Goal: Check status

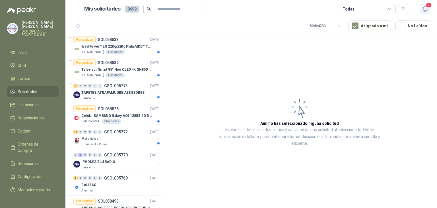
click at [424, 12] on icon "button" at bounding box center [425, 8] width 7 height 7
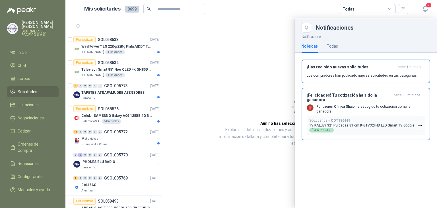
click at [249, 111] on div at bounding box center [251, 112] width 372 height 189
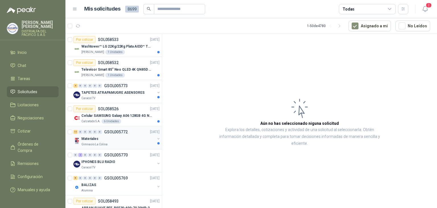
click at [117, 145] on div "Gimnasio La Colina" at bounding box center [118, 144] width 74 height 5
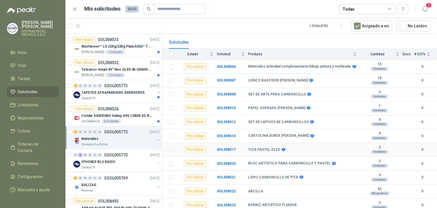
scroll to position [52, 0]
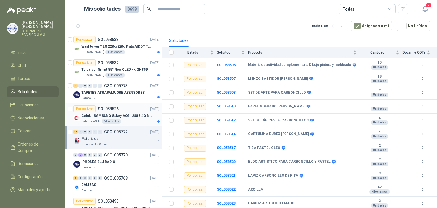
click at [113, 111] on div "Por cotizar SOL058526" at bounding box center [95, 108] width 45 height 7
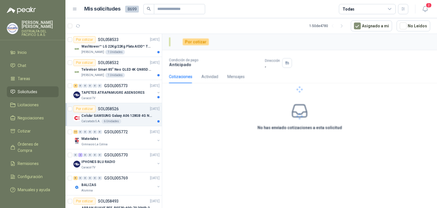
click at [141, 115] on p "Celular SAMSUNG Galaxy A06 128GB 4G Negro" at bounding box center [116, 115] width 71 height 5
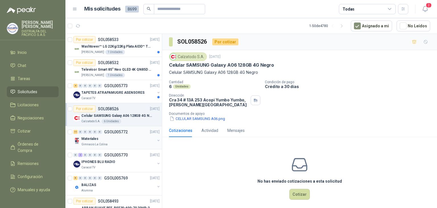
click at [121, 137] on div "Materiales" at bounding box center [118, 138] width 74 height 7
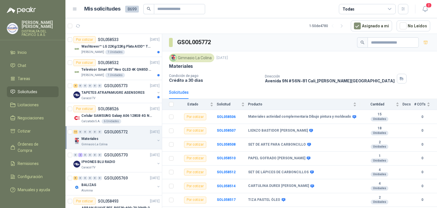
drag, startPoint x: 122, startPoint y: 119, endPoint x: 257, endPoint y: 54, distance: 149.6
click at [257, 54] on div "Gimnasio La Colina [DATE]" at bounding box center [299, 57] width 261 height 9
click at [30, 147] on link "Órdenes de Compra" at bounding box center [33, 147] width 52 height 17
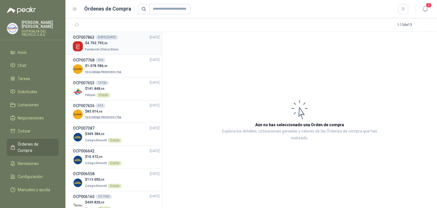
click at [106, 43] on span ",36" at bounding box center [105, 43] width 4 height 3
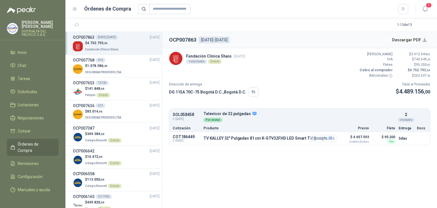
click at [323, 139] on button "Detalles" at bounding box center [323, 139] width 27 height 8
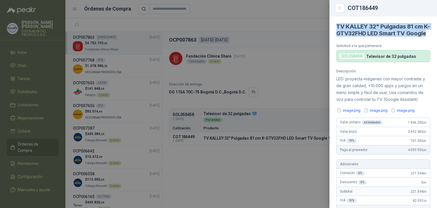
drag, startPoint x: 360, startPoint y: 41, endPoint x: 333, endPoint y: 26, distance: 30.8
click at [333, 26] on article "TV [PERSON_NAME] 32" Pulgadas 81 cm K-GTV32FHD LED Smart TV Google Solicitud a …" at bounding box center [383, 39] width 108 height 46
copy h4 "TV KALLEY 32" Pulgadas 81 cm K-GTV32FHD LED Smart TV Google"
click at [342, 113] on button "image.png" at bounding box center [348, 110] width 25 height 6
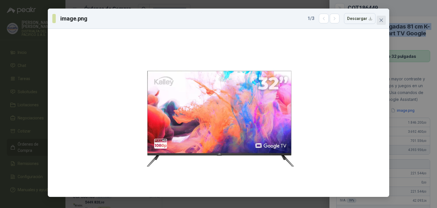
click at [381, 17] on button "Close" at bounding box center [381, 20] width 9 height 9
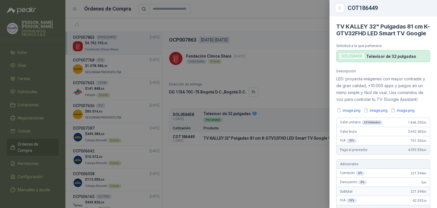
click at [280, 120] on div at bounding box center [218, 104] width 437 height 208
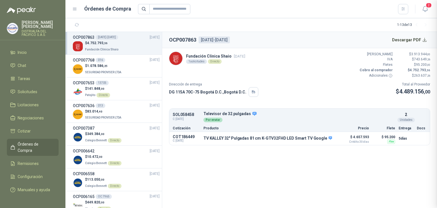
scroll to position [198, 0]
click at [374, 113] on button "Detalles" at bounding box center [381, 117] width 27 height 8
